Goal: Navigation & Orientation: Go to known website

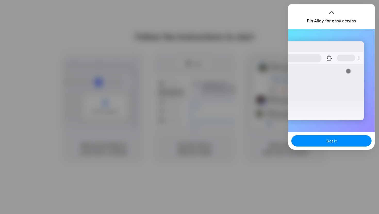
click at [227, 39] on div at bounding box center [189, 107] width 379 height 214
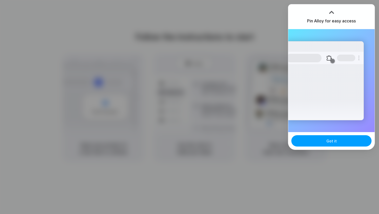
click at [317, 141] on button "Got it" at bounding box center [331, 140] width 80 height 11
